Goal: Information Seeking & Learning: Learn about a topic

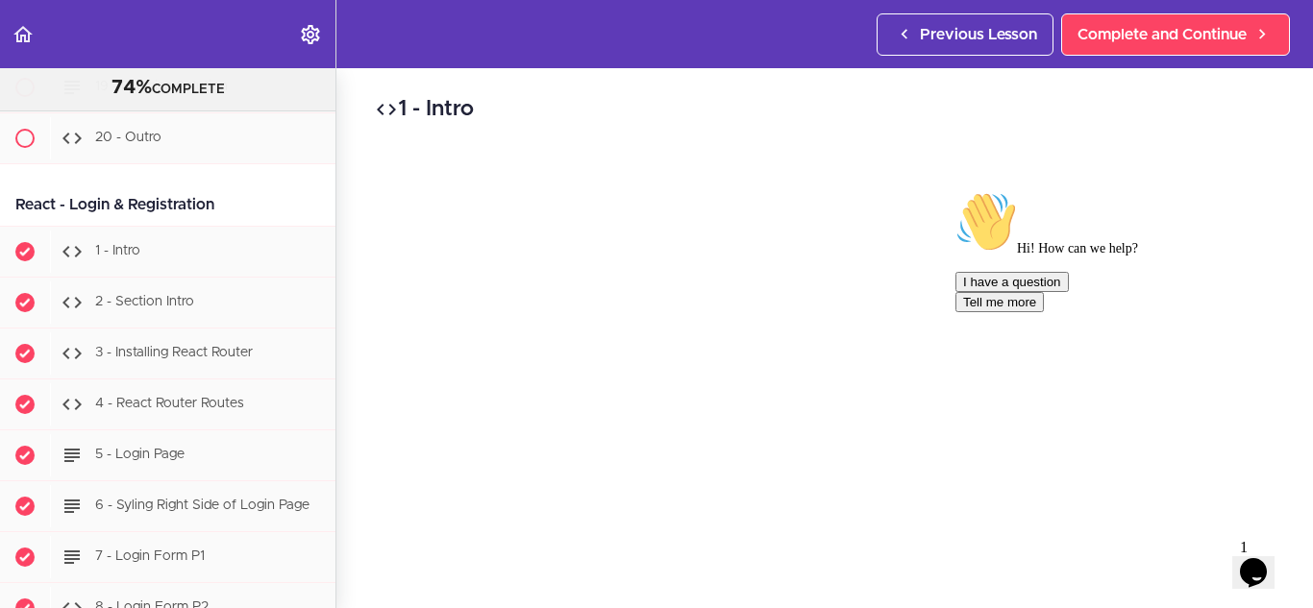
scroll to position [29767, 0]
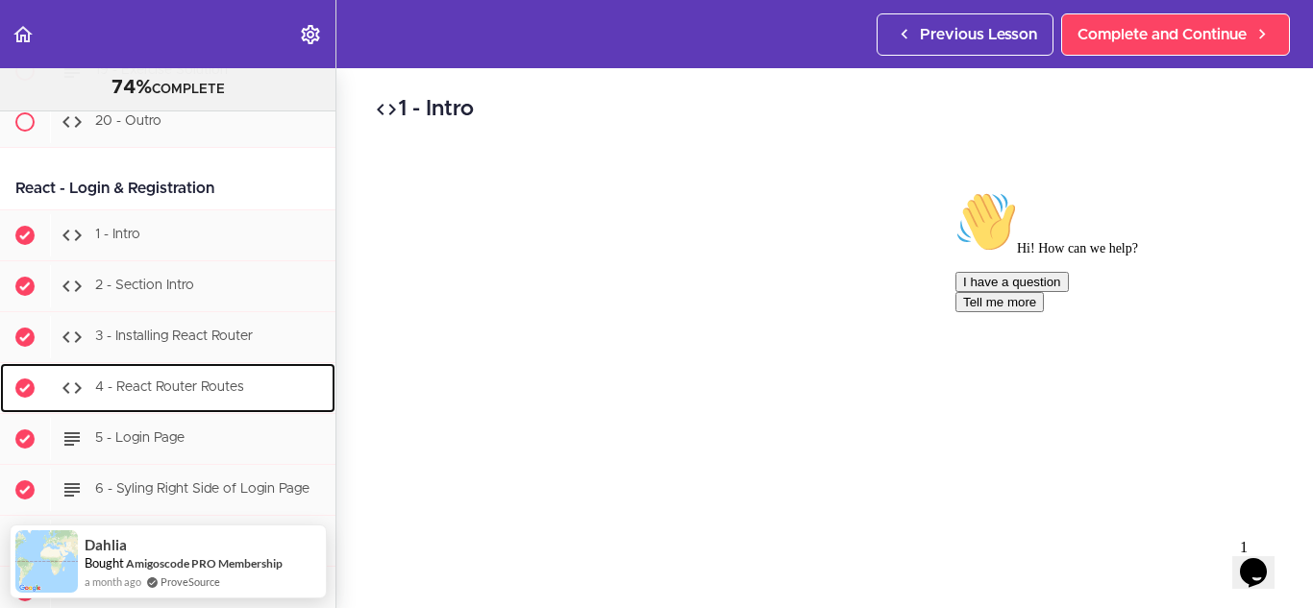
click at [180, 409] on div "4 - React Router Routes" at bounding box center [192, 388] width 285 height 42
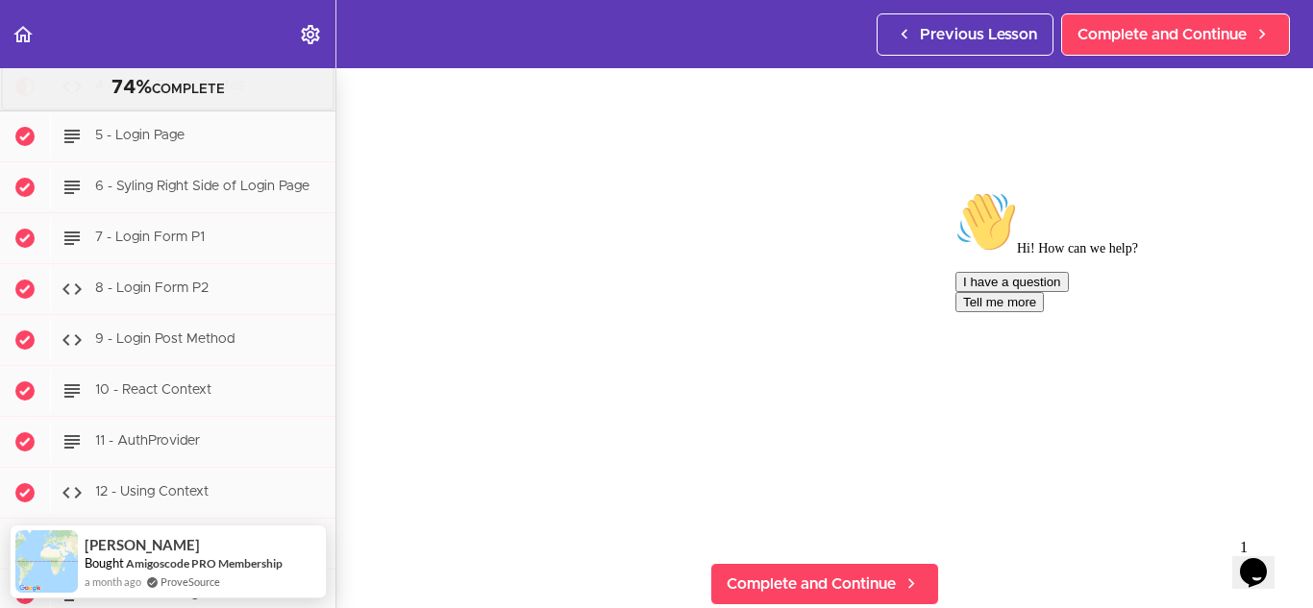
scroll to position [95, 0]
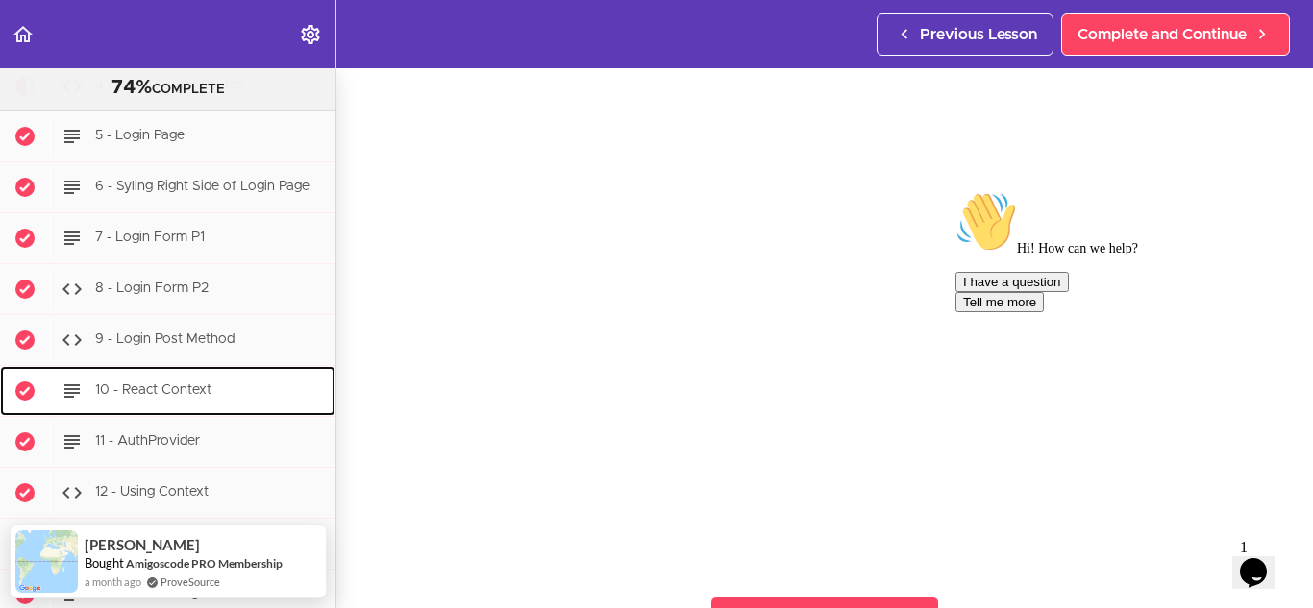
click at [186, 397] on span "10 - React Context" at bounding box center [153, 389] width 116 height 13
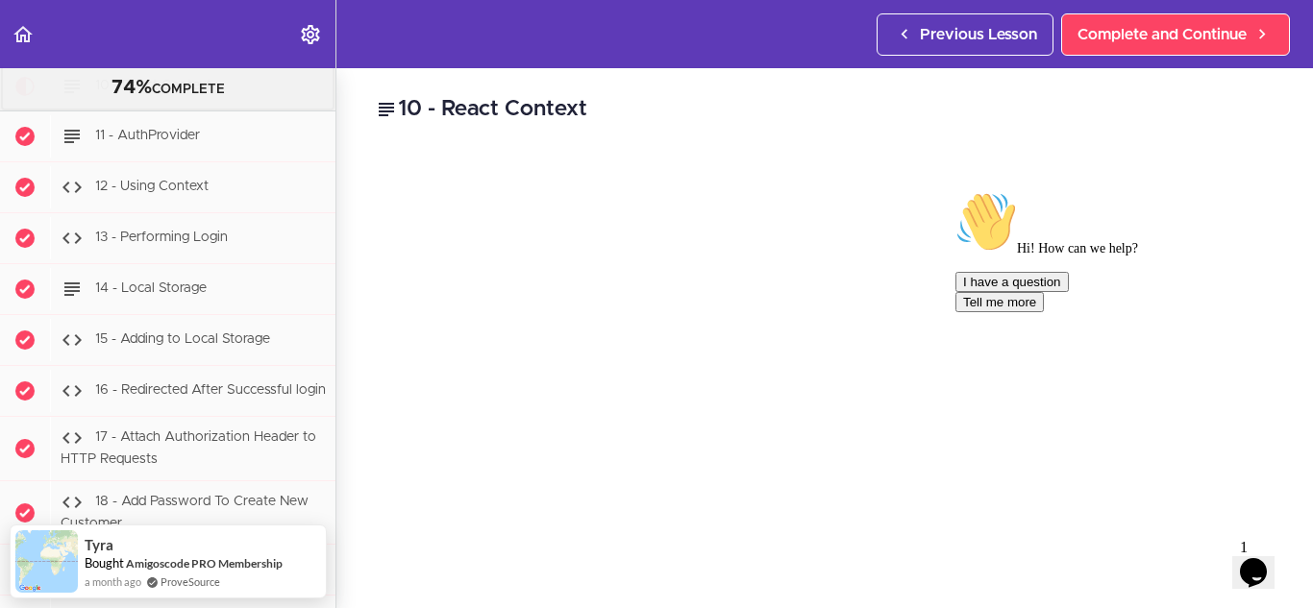
scroll to position [30414, 0]
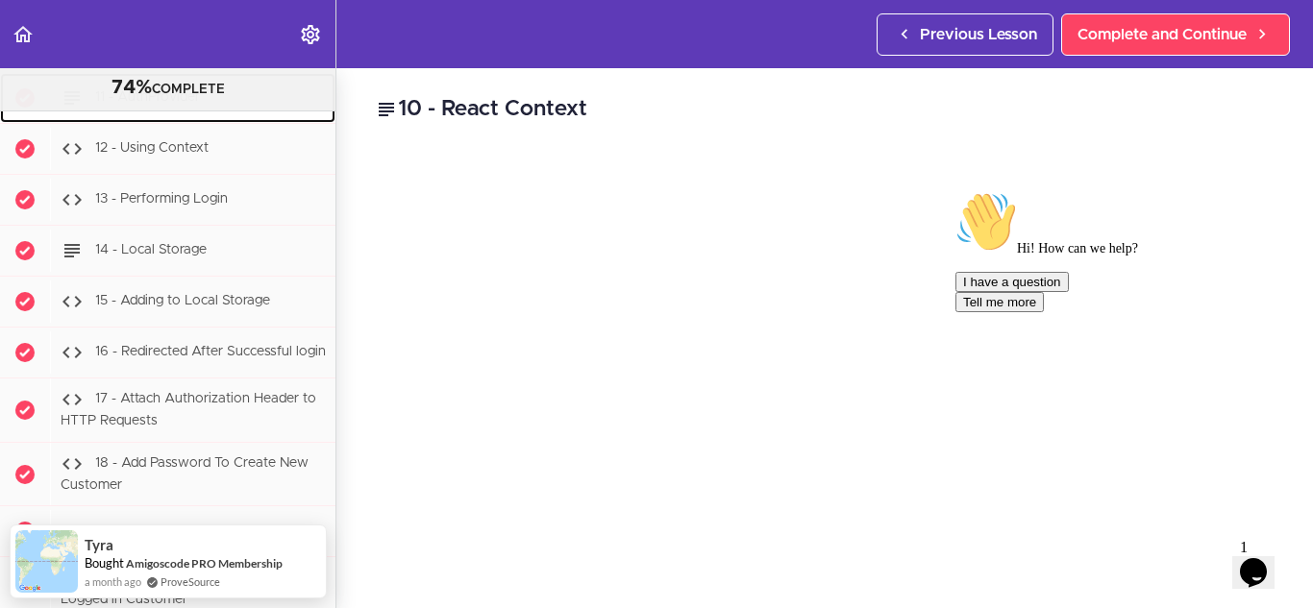
click at [142, 104] on span "11 - AuthProvider" at bounding box center [147, 96] width 105 height 13
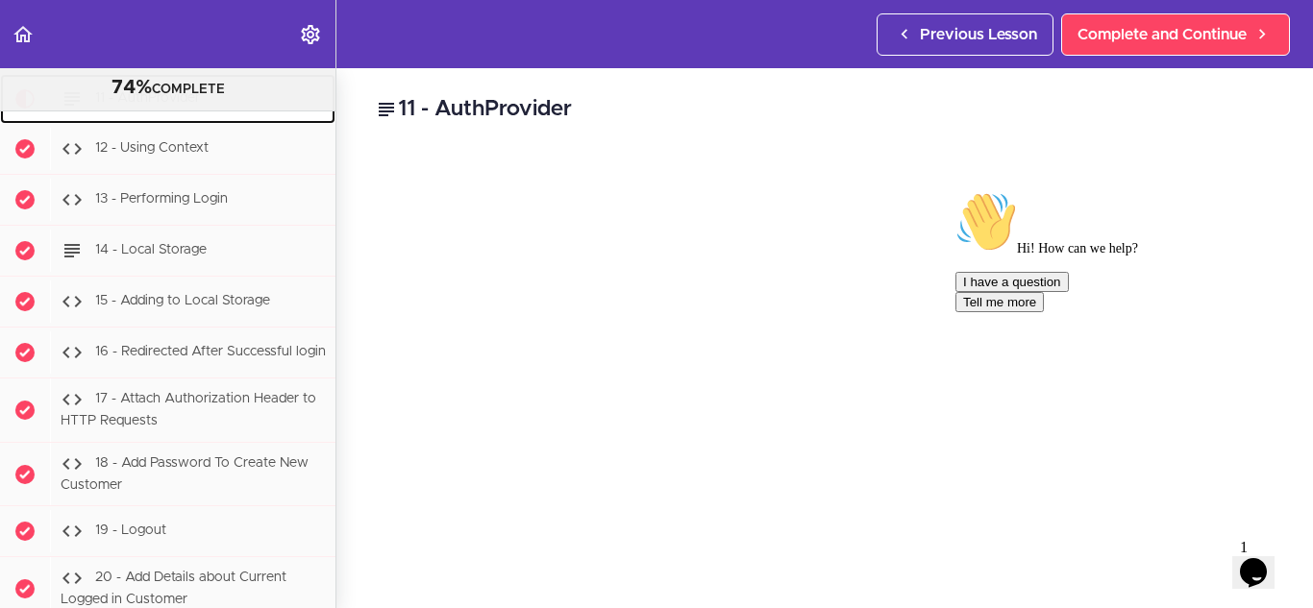
scroll to position [30426, 0]
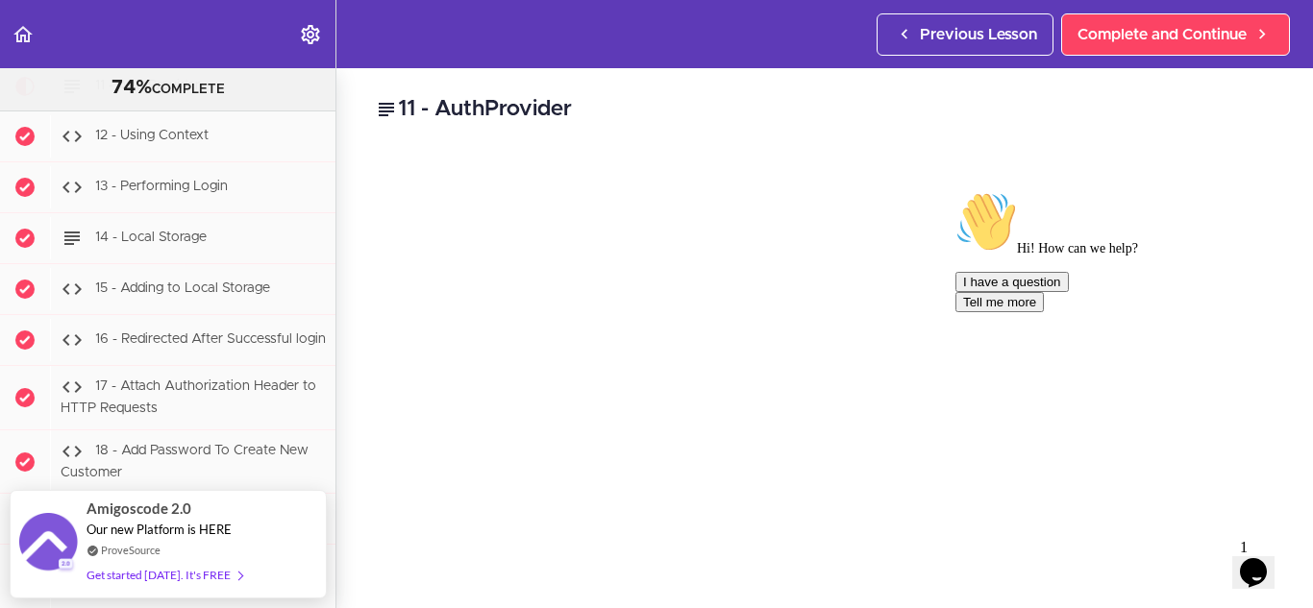
click at [955, 191] on icon "Chat attention grabber" at bounding box center [955, 191] width 0 height 0
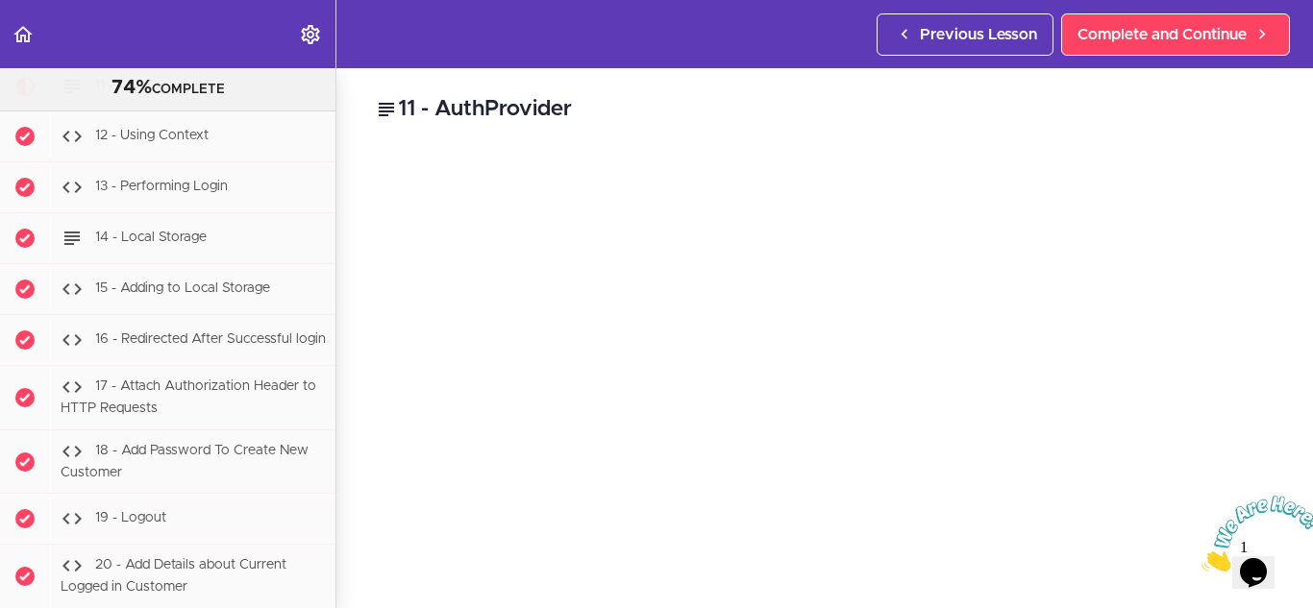
click at [1201, 558] on icon "Close" at bounding box center [1201, 566] width 0 height 16
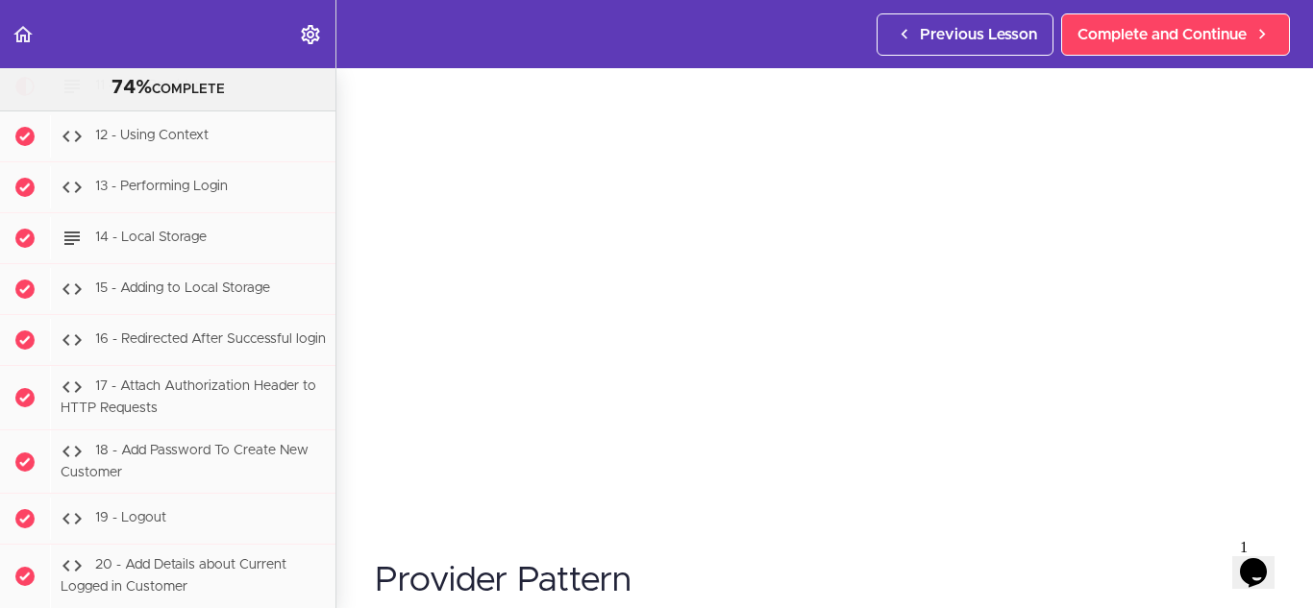
scroll to position [55, 0]
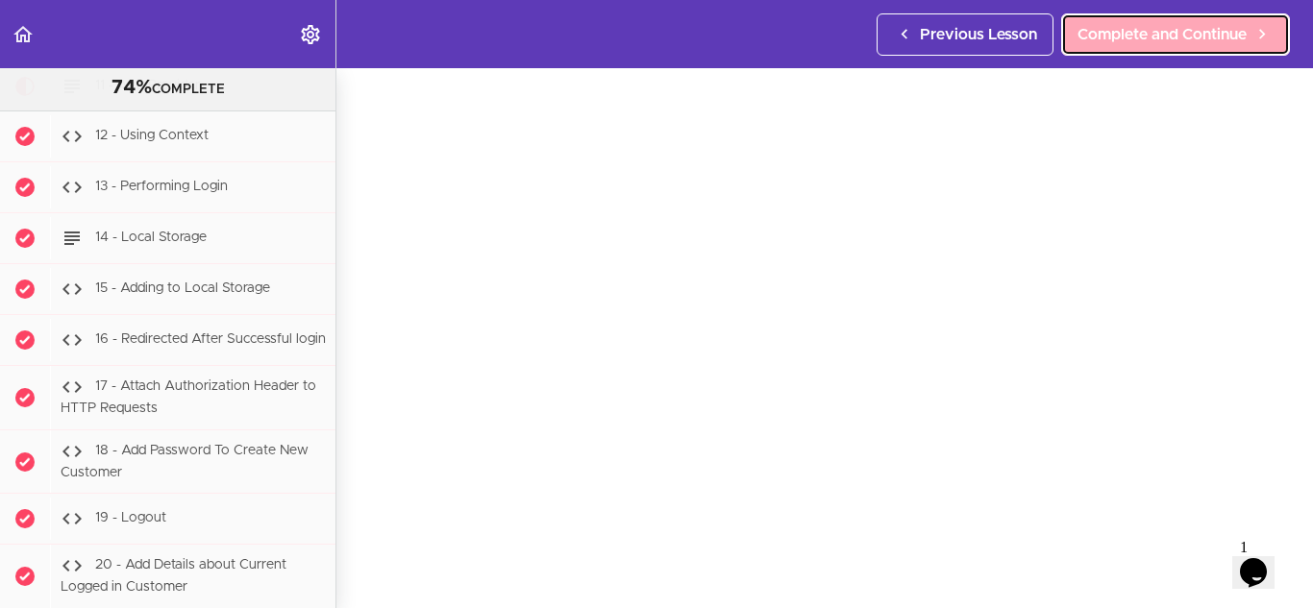
click at [1150, 41] on span "Complete and Continue" at bounding box center [1161, 34] width 169 height 23
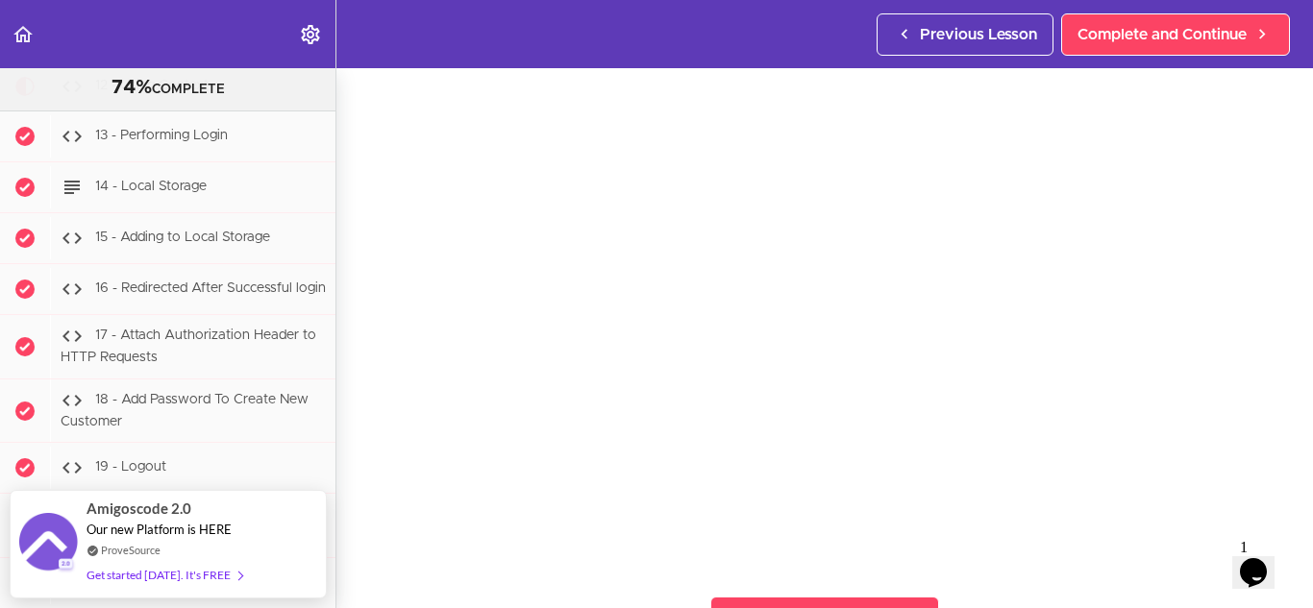
scroll to position [96, 0]
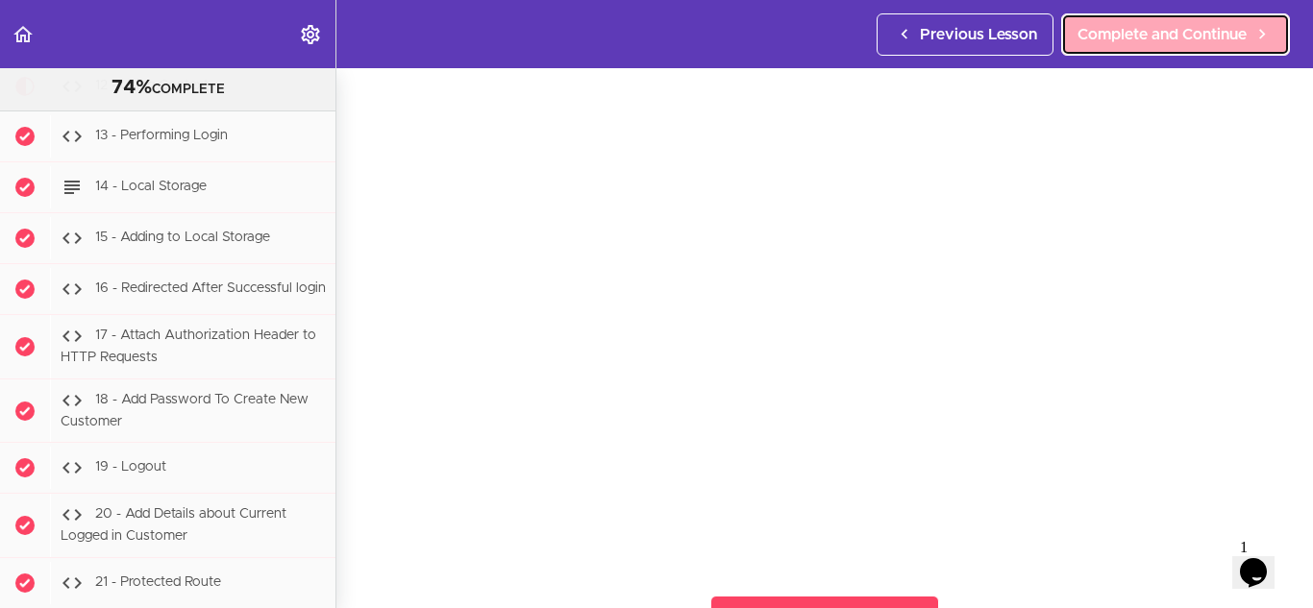
click at [1146, 20] on link "Complete and Continue" at bounding box center [1175, 34] width 229 height 42
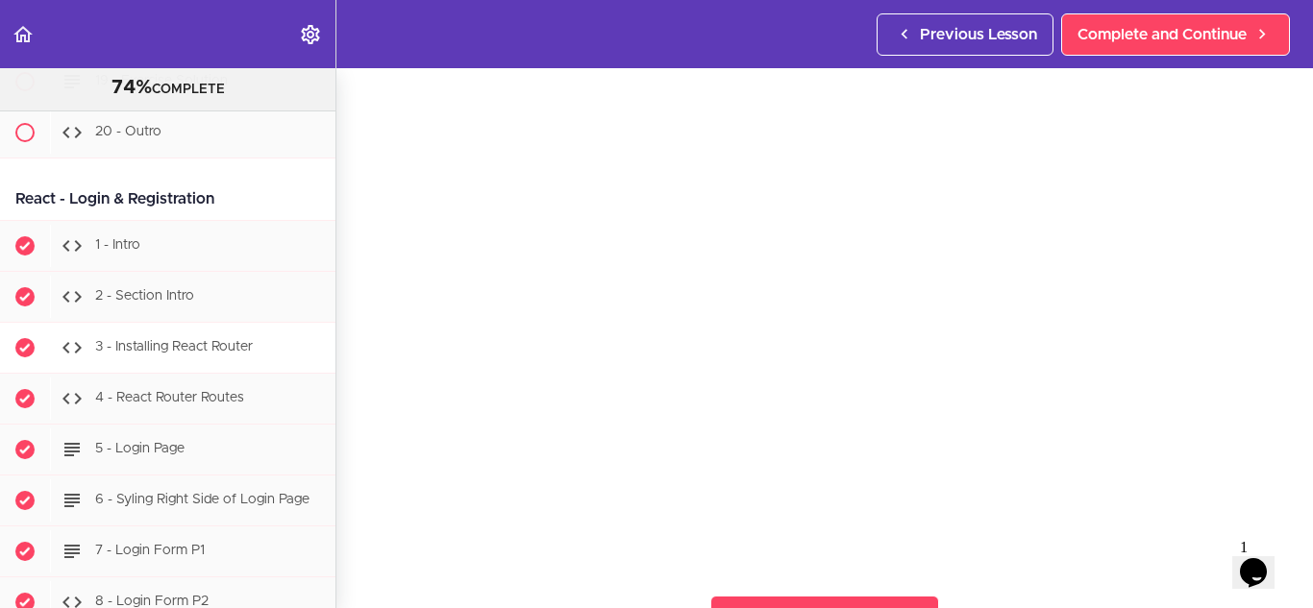
scroll to position [29758, 0]
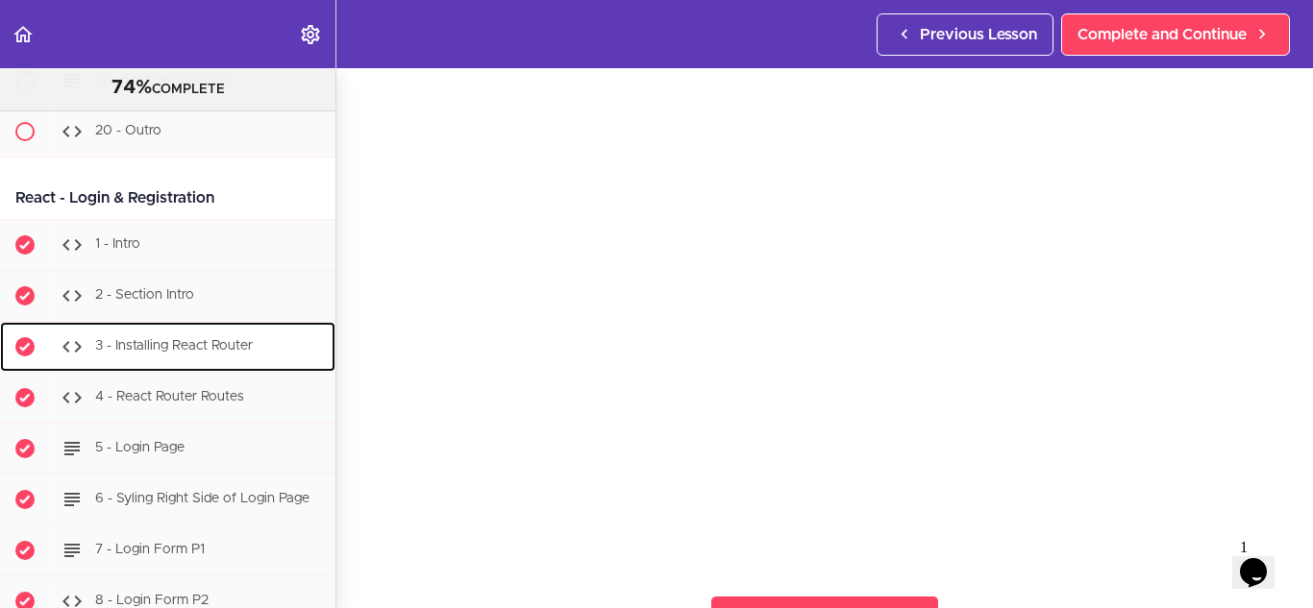
click at [193, 353] on span "3 - Installing React Router" at bounding box center [174, 345] width 158 height 13
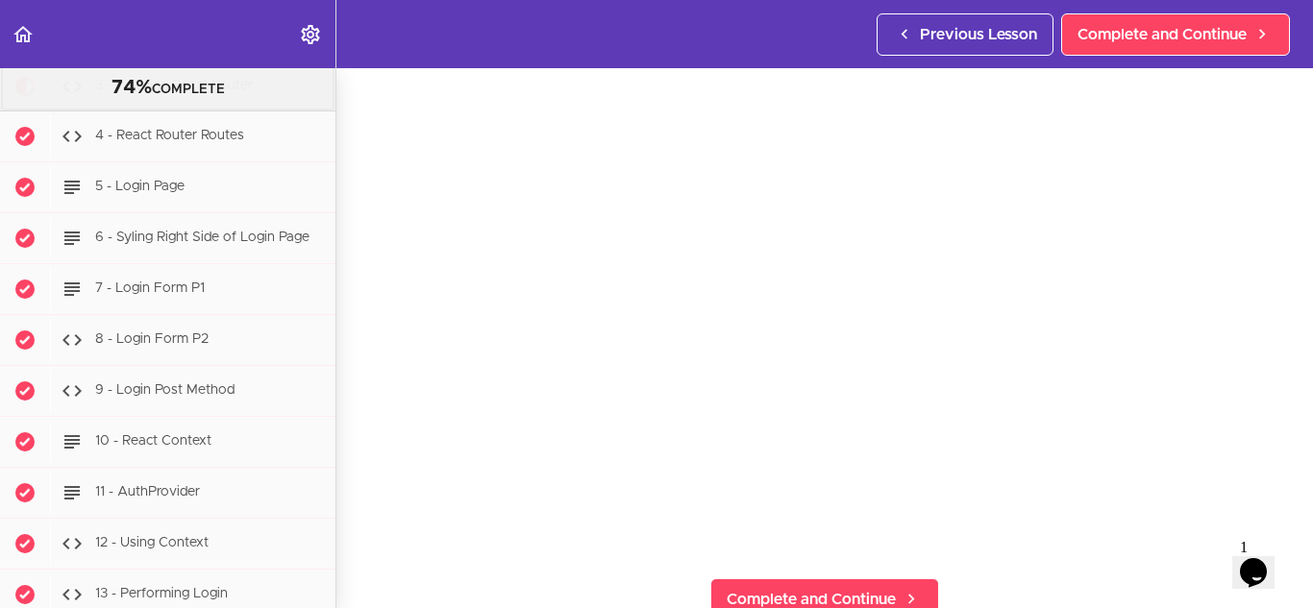
scroll to position [51, 0]
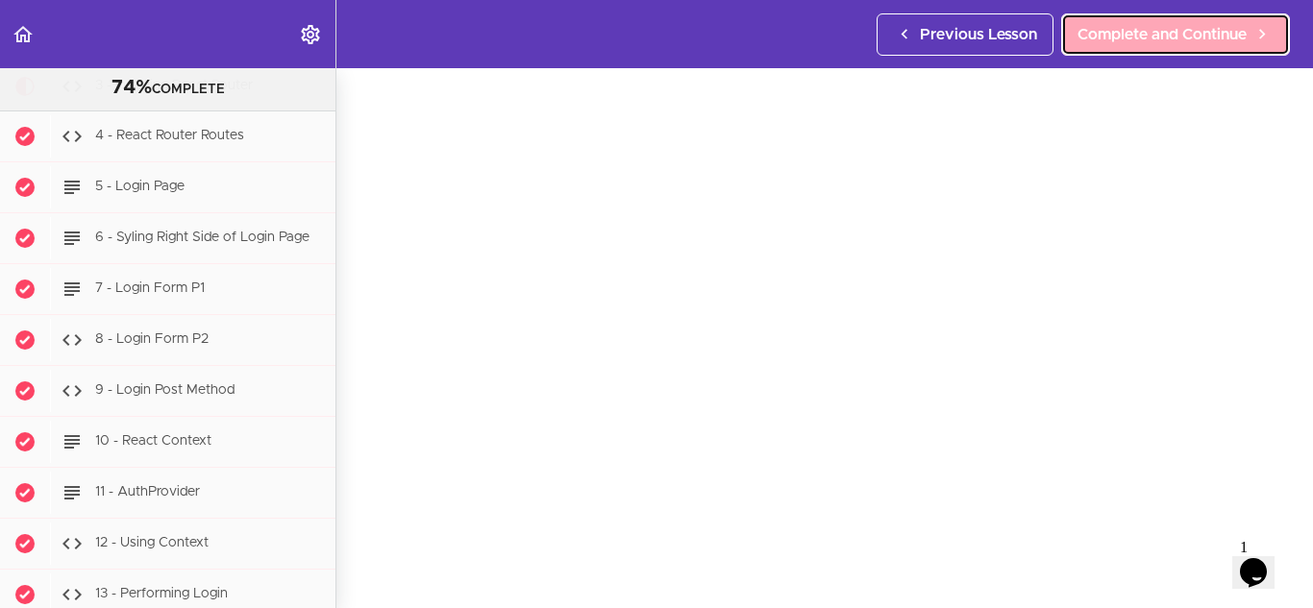
click at [1141, 33] on span "Complete and Continue" at bounding box center [1161, 34] width 169 height 23
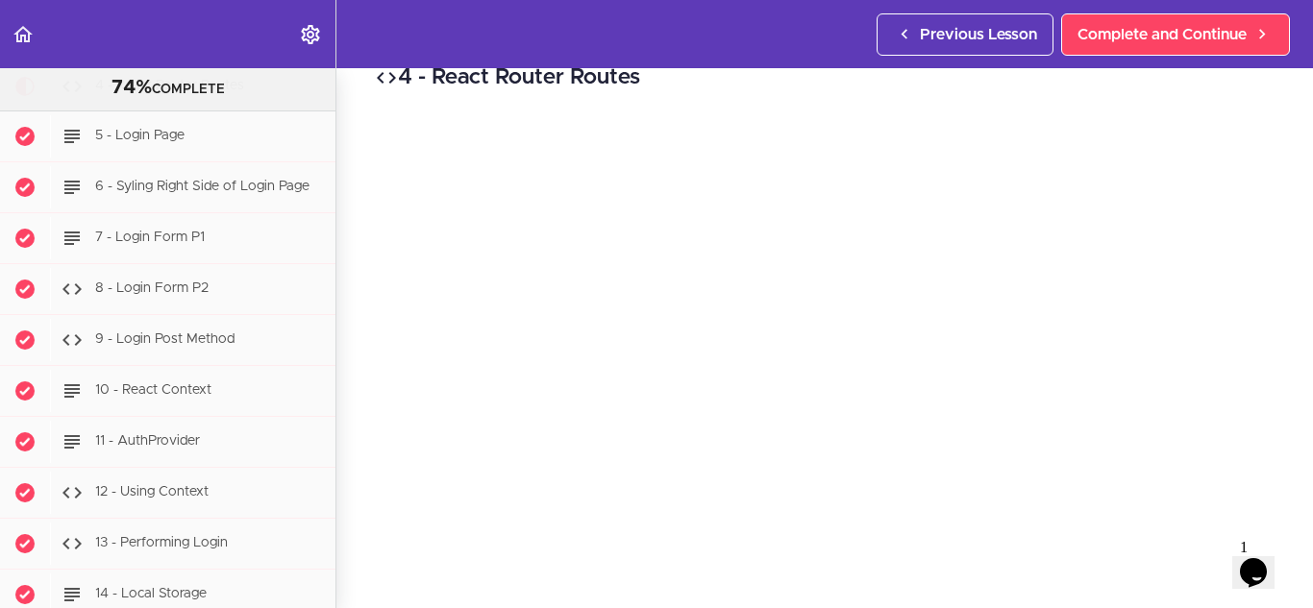
scroll to position [54, 0]
